Goal: Find specific page/section: Find specific page/section

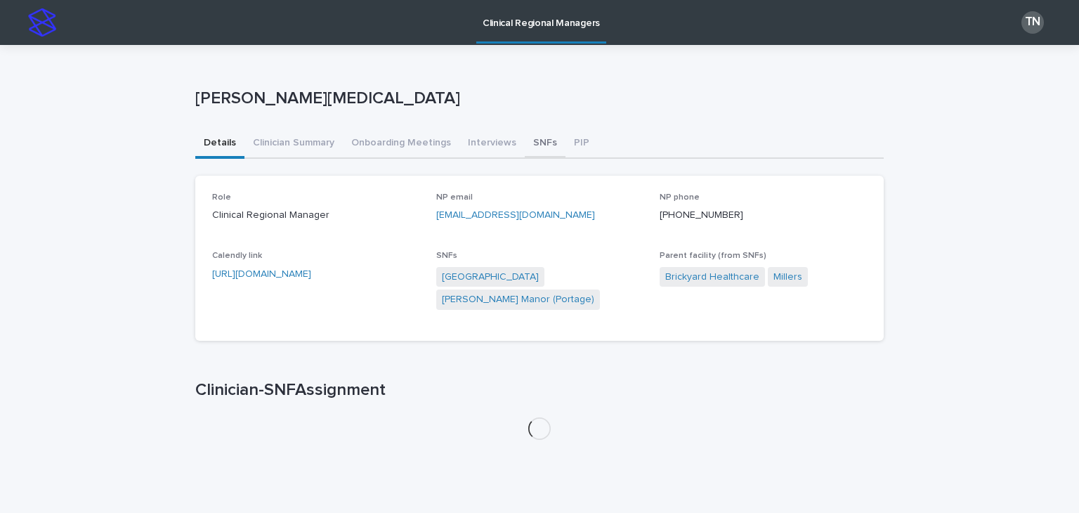
click at [533, 141] on button "SNFs" at bounding box center [545, 144] width 41 height 30
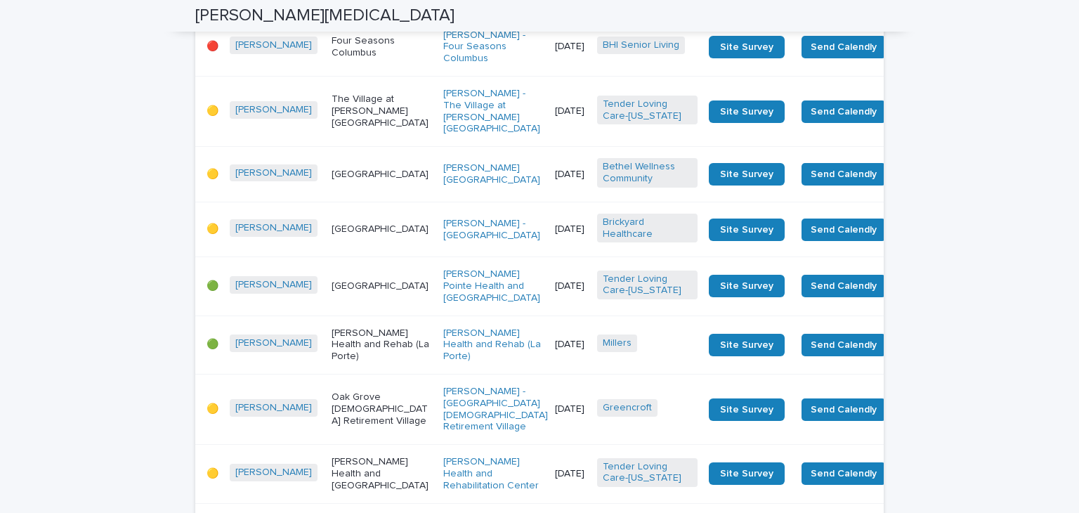
scroll to position [554, 0]
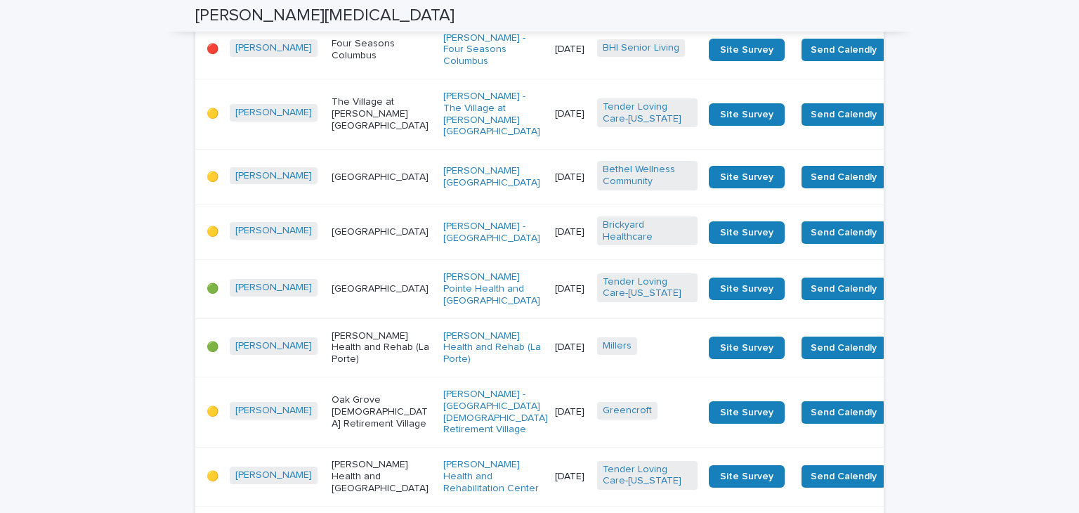
click at [443, 195] on div "[PERSON_NAME][GEOGRAPHIC_DATA]" at bounding box center [493, 176] width 100 height 35
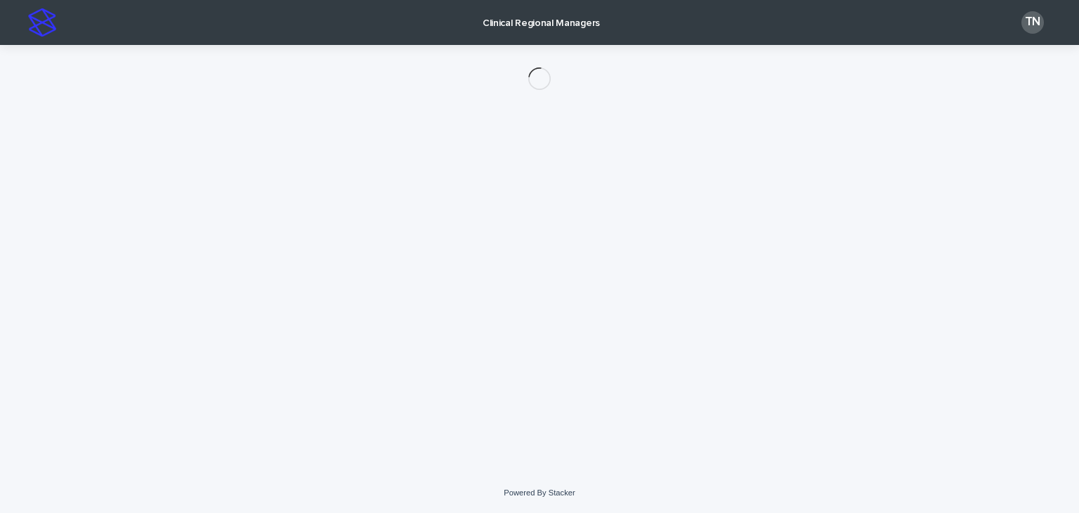
click at [411, 232] on div "Loading... Saving… Loading... Saving…" at bounding box center [539, 241] width 703 height 393
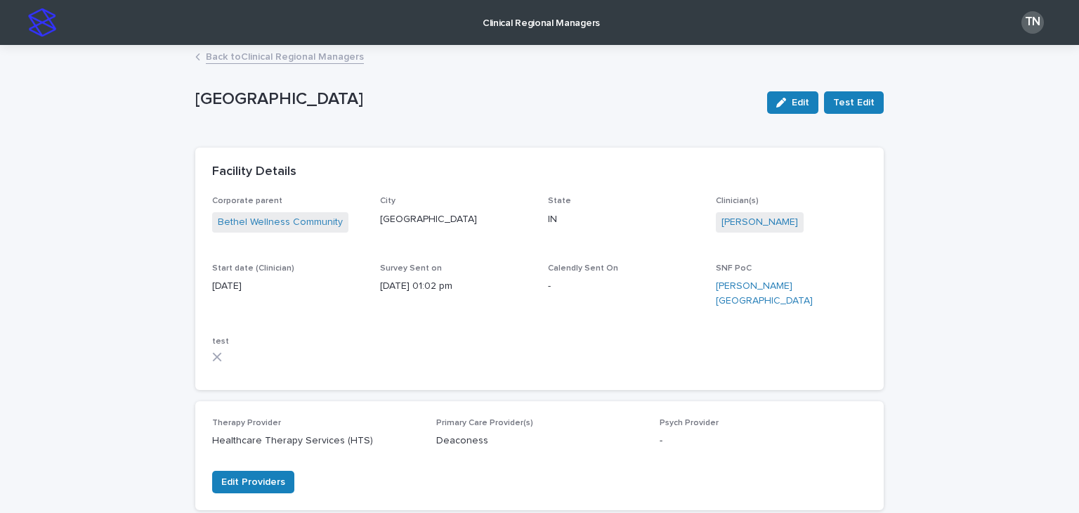
click at [411, 232] on div "City [GEOGRAPHIC_DATA]" at bounding box center [455, 216] width 151 height 41
